Goal: Task Accomplishment & Management: Complete application form

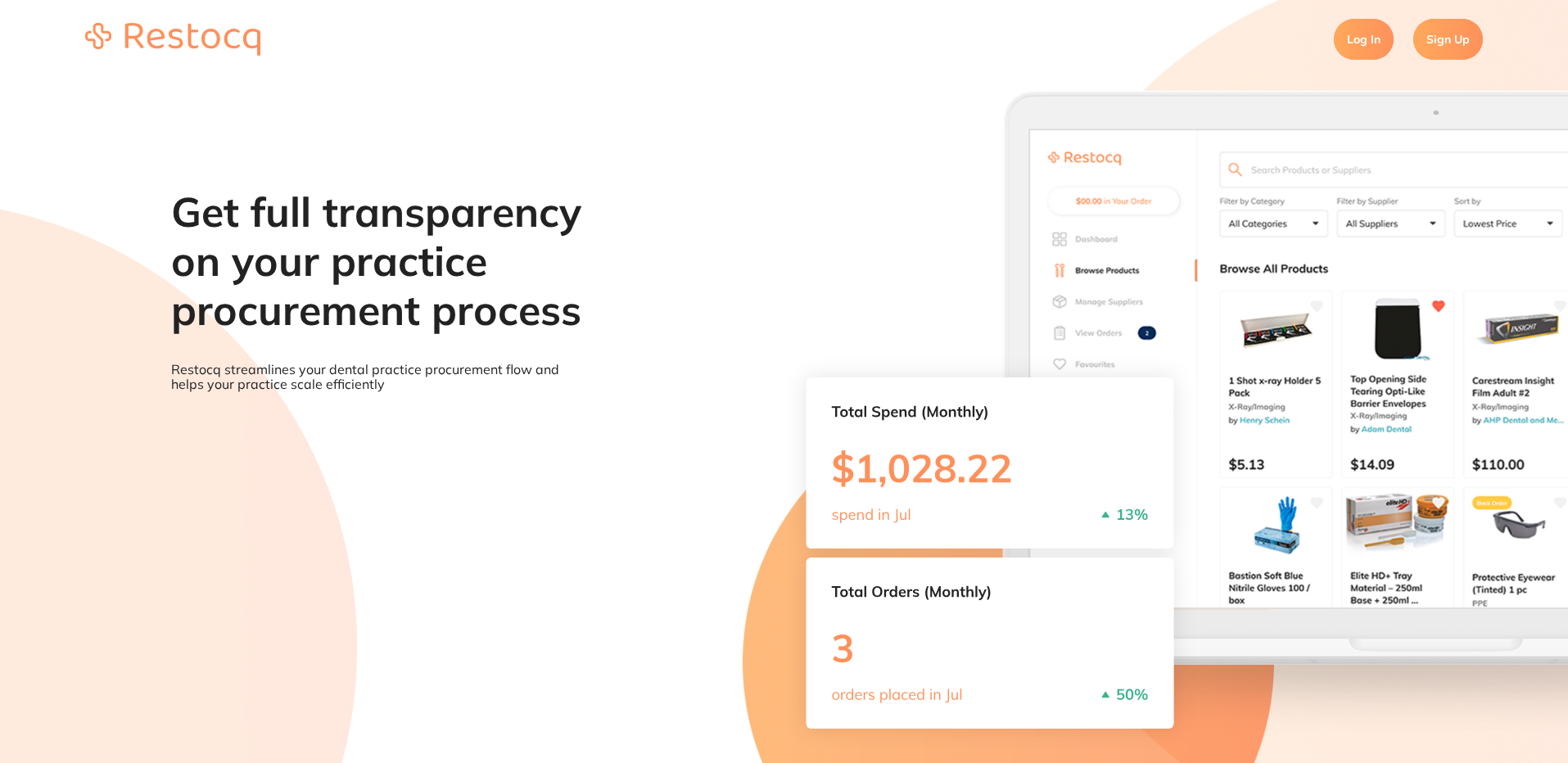
click at [1374, 49] on link "Log In" at bounding box center [1363, 40] width 59 height 41
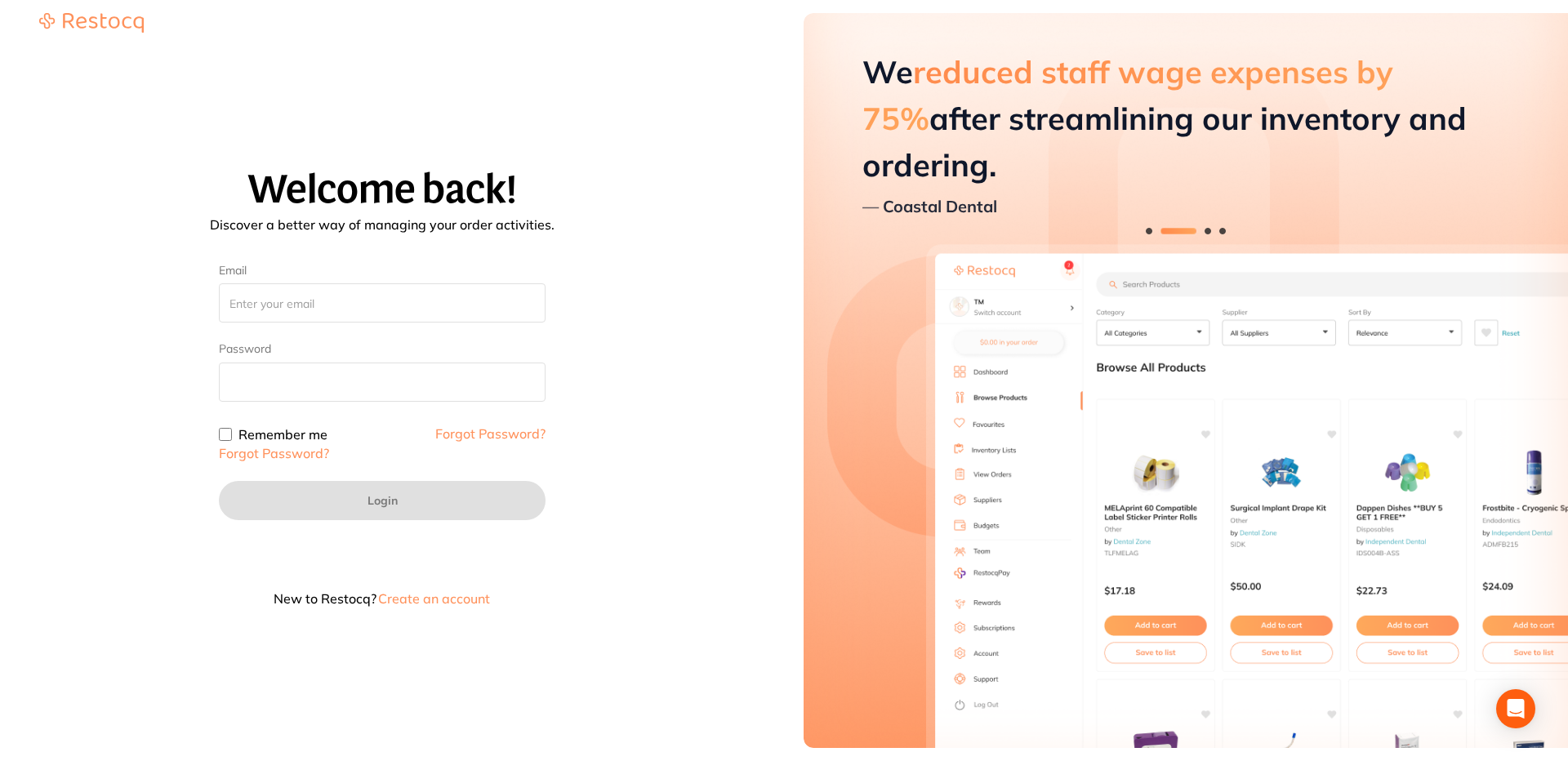
click at [442, 600] on button "Create an account" at bounding box center [434, 599] width 115 height 13
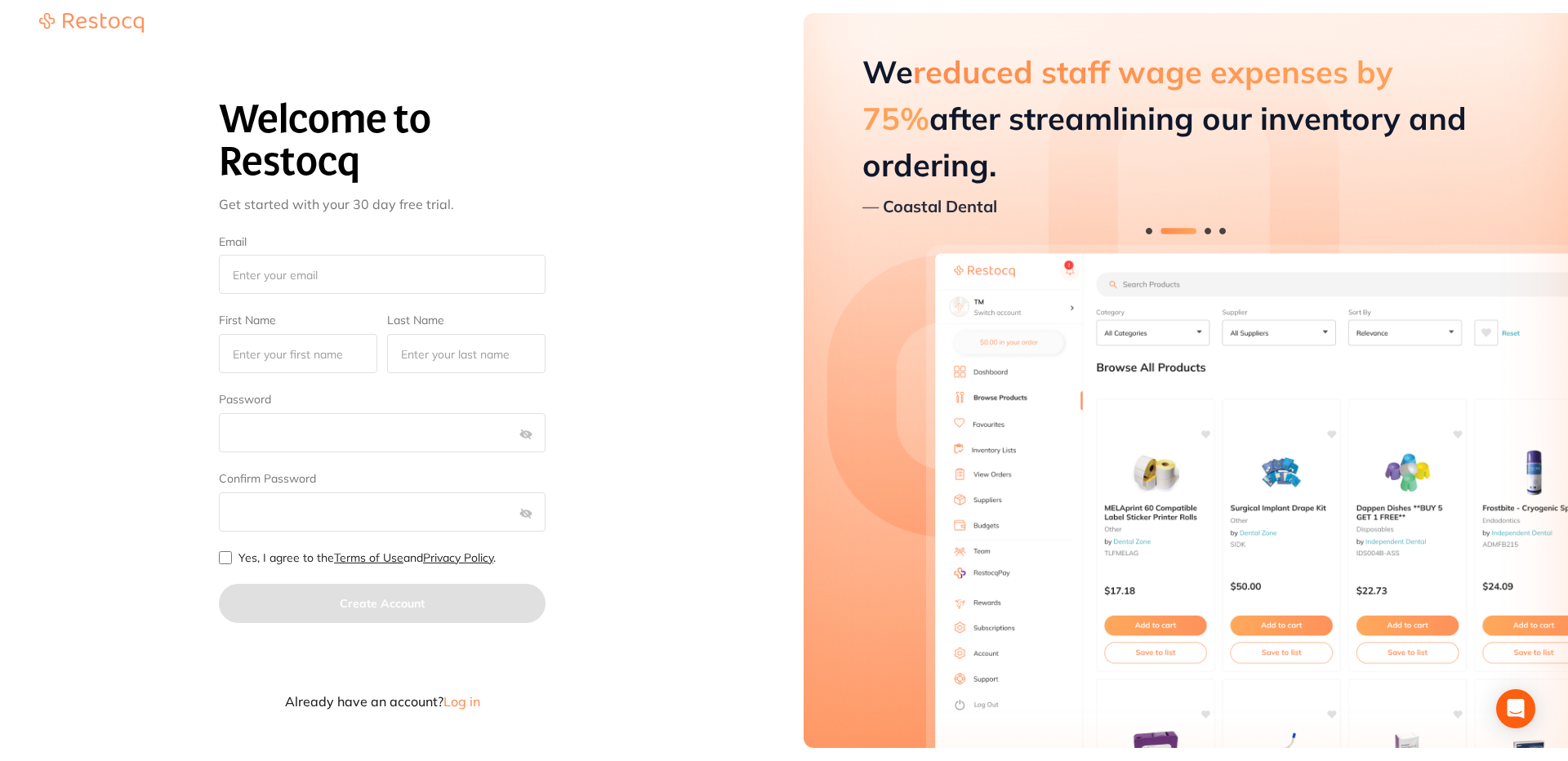
click at [471, 697] on span "Log in" at bounding box center [461, 701] width 37 height 16
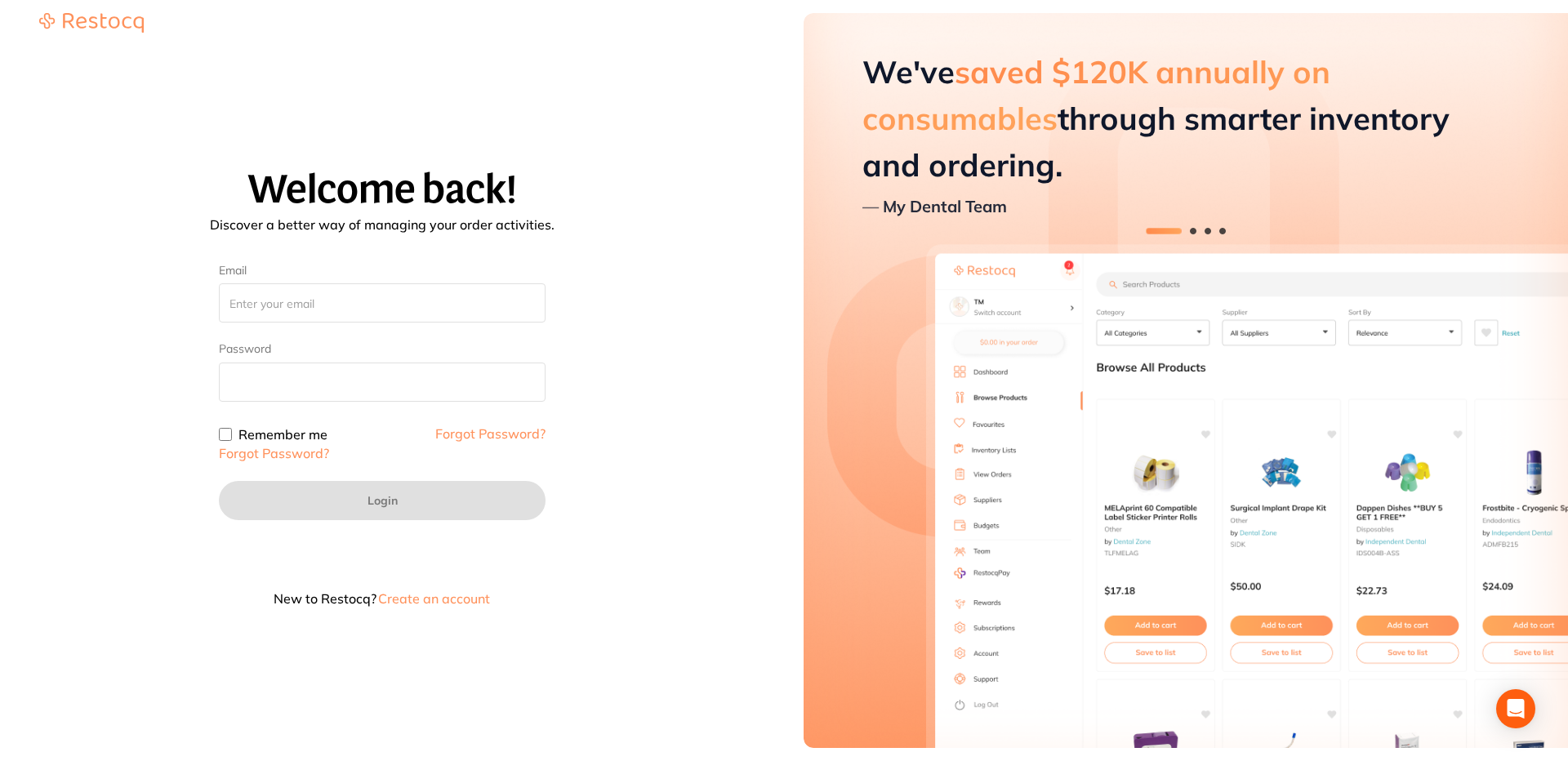
click at [447, 600] on button "Create an account" at bounding box center [434, 599] width 115 height 13
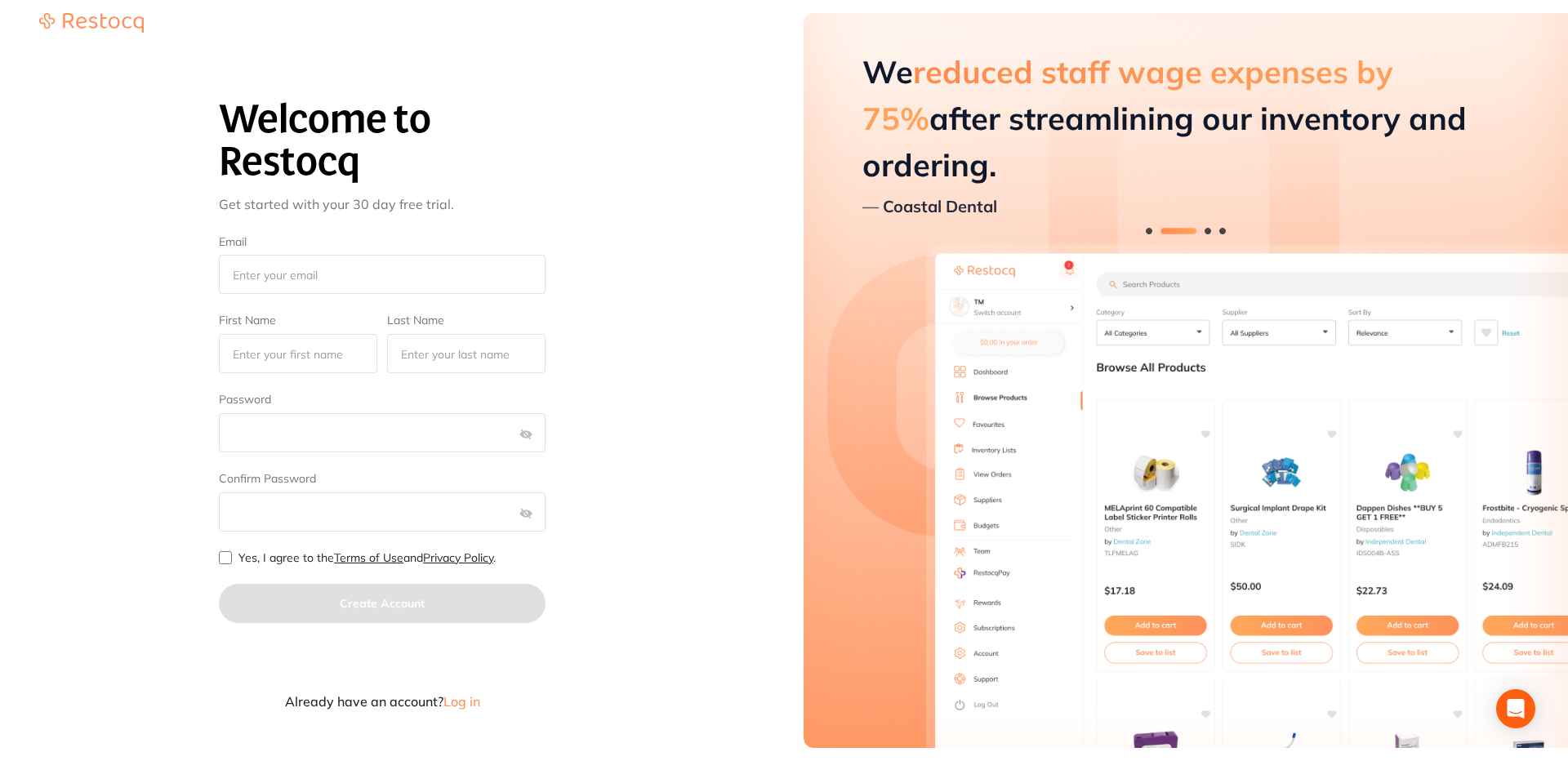
click at [459, 703] on span "Log in" at bounding box center [461, 701] width 37 height 16
